Goal: Task Accomplishment & Management: Manage account settings

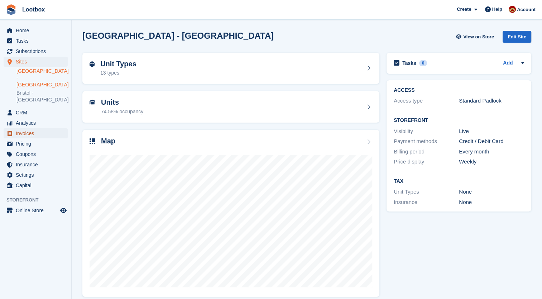
click at [27, 128] on span "Invoices" at bounding box center [37, 133] width 43 height 10
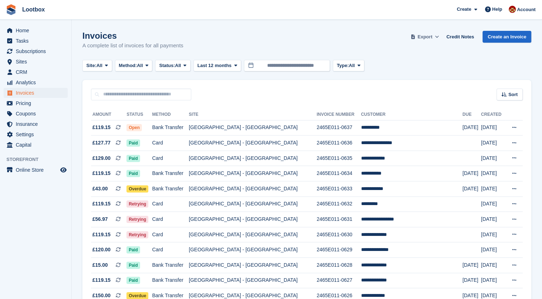
click at [425, 37] on span "Export" at bounding box center [425, 36] width 15 height 7
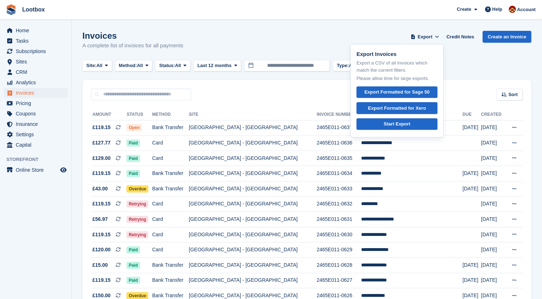
click at [338, 39] on div "Invoices A complete list of invoices for all payments Export Export Invoices Ex…" at bounding box center [306, 45] width 449 height 28
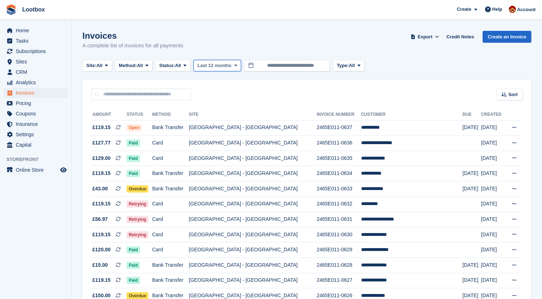
click at [227, 63] on span "Last 12 months" at bounding box center [214, 65] width 34 height 7
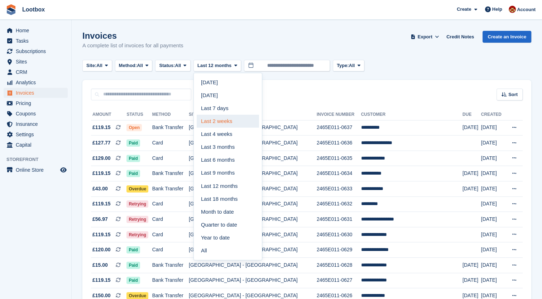
click at [225, 124] on link "Last 2 weeks" at bounding box center [228, 121] width 62 height 13
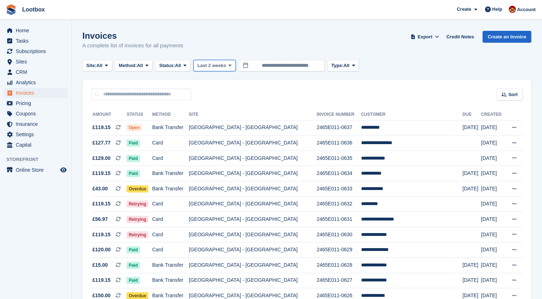
click at [229, 70] on button "Last 2 weeks" at bounding box center [215, 66] width 42 height 12
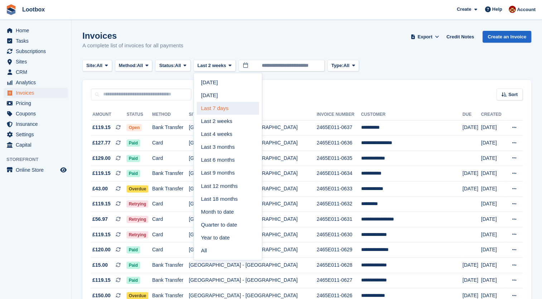
click at [216, 111] on link "Last 7 days" at bounding box center [228, 108] width 62 height 13
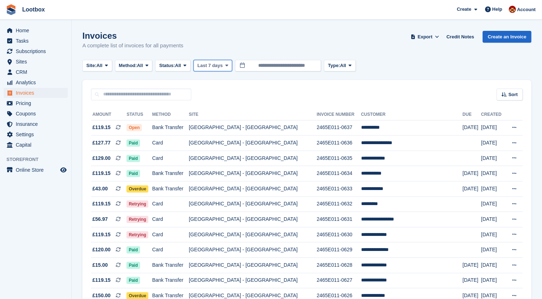
click at [226, 66] on icon at bounding box center [226, 65] width 3 height 5
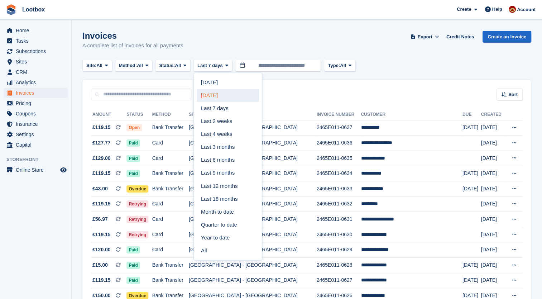
click at [219, 99] on link "[DATE]" at bounding box center [228, 95] width 62 height 13
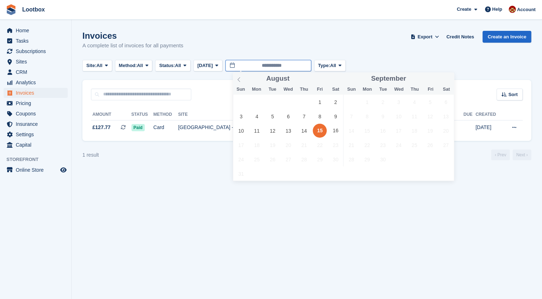
click at [233, 64] on input "**********" at bounding box center [268, 66] width 86 height 12
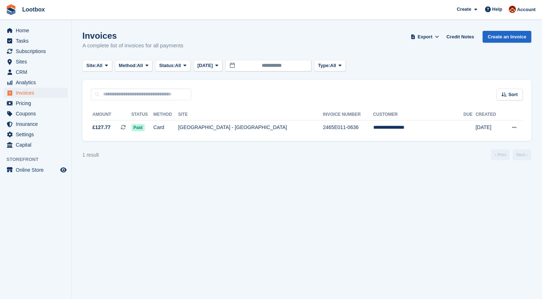
click at [235, 213] on section "Invoices A complete list of invoices for all payments Export Export Invoices Ex…" at bounding box center [307, 149] width 471 height 299
click at [218, 69] on button "Custom" at bounding box center [209, 66] width 31 height 12
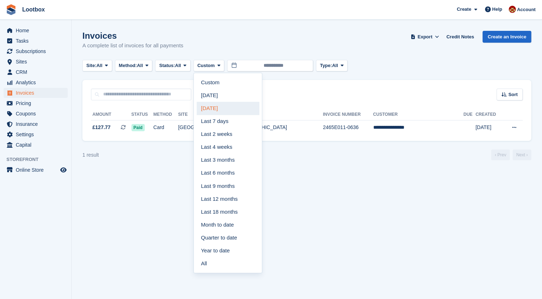
click at [214, 105] on link "[DATE]" at bounding box center [228, 108] width 62 height 13
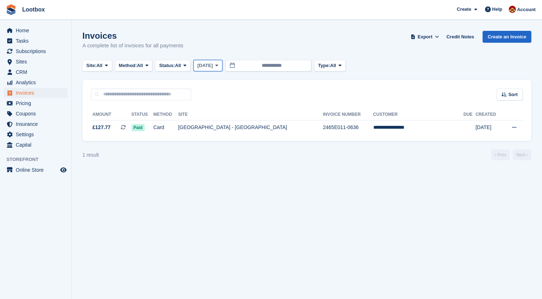
click at [218, 70] on button "[DATE]" at bounding box center [208, 66] width 29 height 12
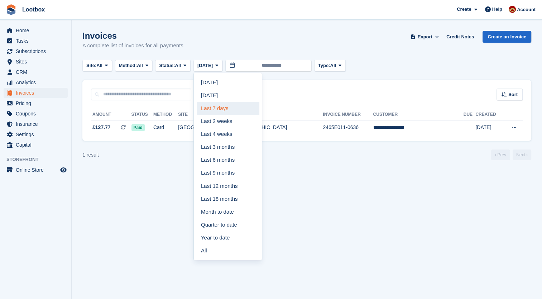
click at [216, 108] on link "Last 7 days" at bounding box center [228, 108] width 62 height 13
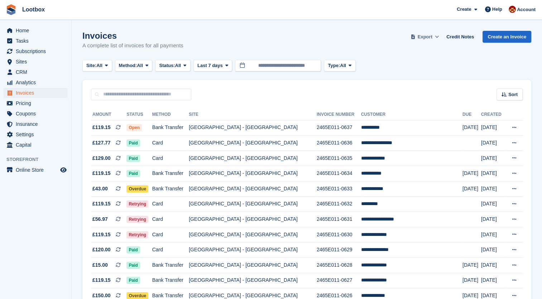
click at [422, 39] on button "Export" at bounding box center [425, 37] width 32 height 12
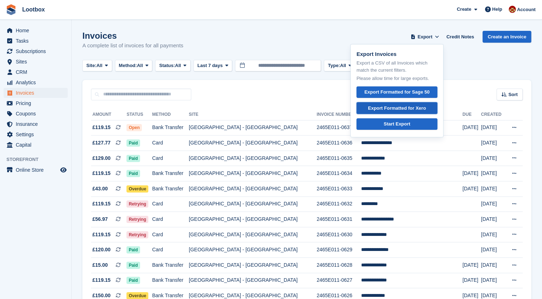
click at [394, 109] on div "Export Formatted for Xero" at bounding box center [397, 108] width 58 height 7
click at [20, 56] on ul "Subscriptions Subscriptions" at bounding box center [35, 51] width 71 height 10
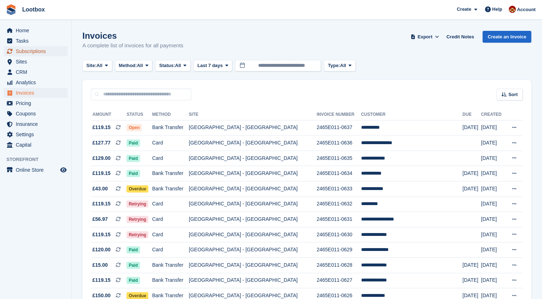
click at [23, 55] on span "Subscriptions" at bounding box center [37, 51] width 43 height 10
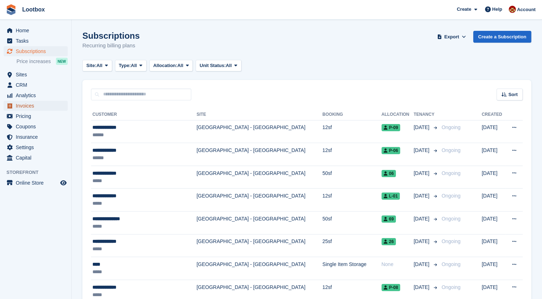
click at [26, 105] on span "Invoices" at bounding box center [37, 106] width 43 height 10
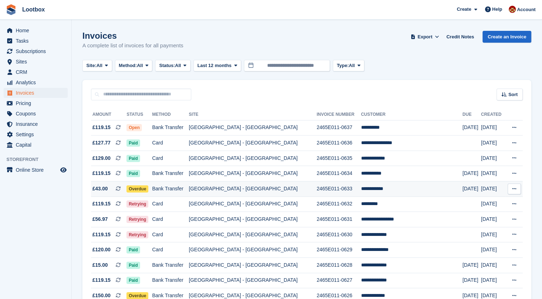
click at [229, 189] on td "[GEOGRAPHIC_DATA] - [GEOGRAPHIC_DATA]" at bounding box center [253, 188] width 128 height 15
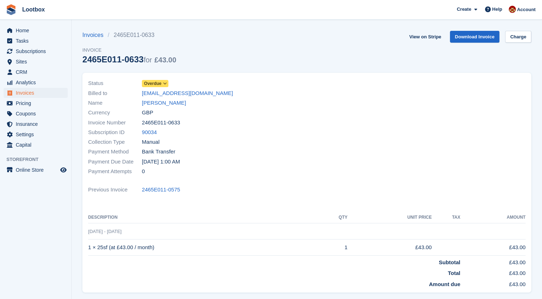
click at [165, 85] on icon at bounding box center [165, 83] width 4 height 4
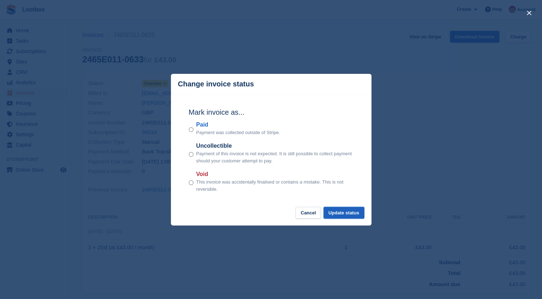
click at [349, 213] on button "Update status" at bounding box center [344, 213] width 41 height 12
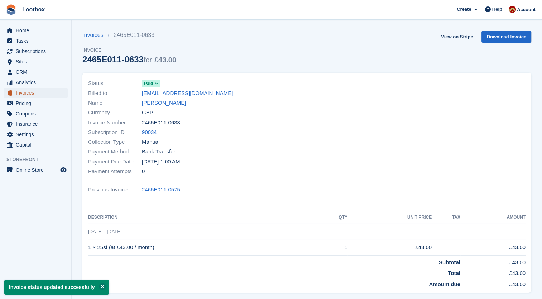
click at [30, 95] on span "Invoices" at bounding box center [37, 93] width 43 height 10
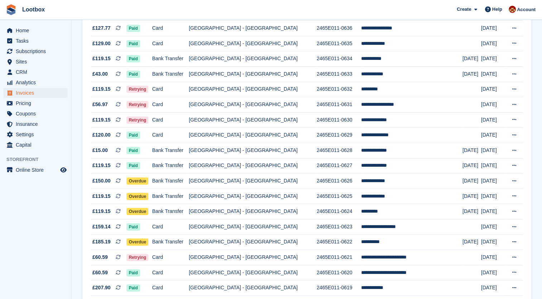
scroll to position [133, 0]
